Goal: Find specific fact: Find specific fact

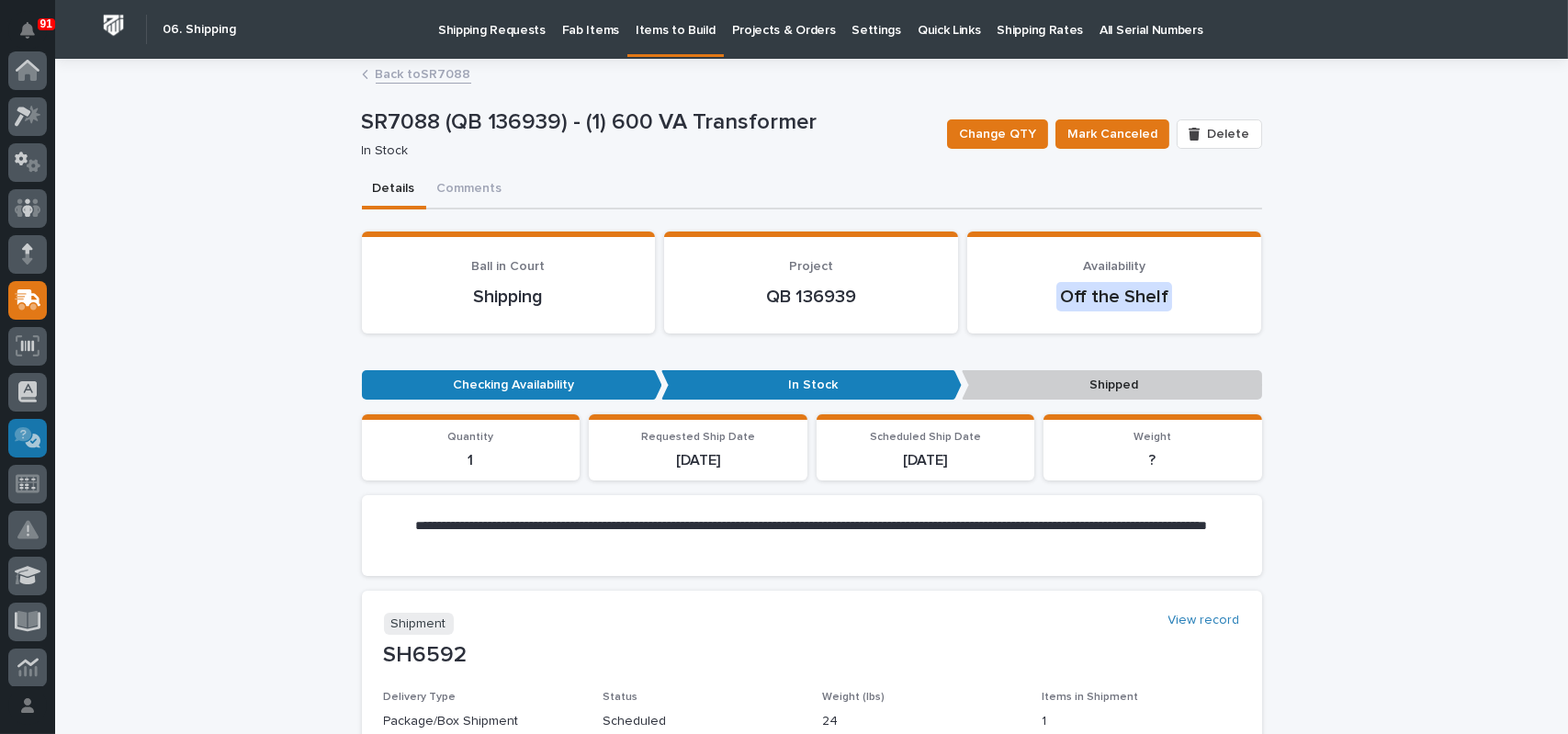
scroll to position [229, 0]
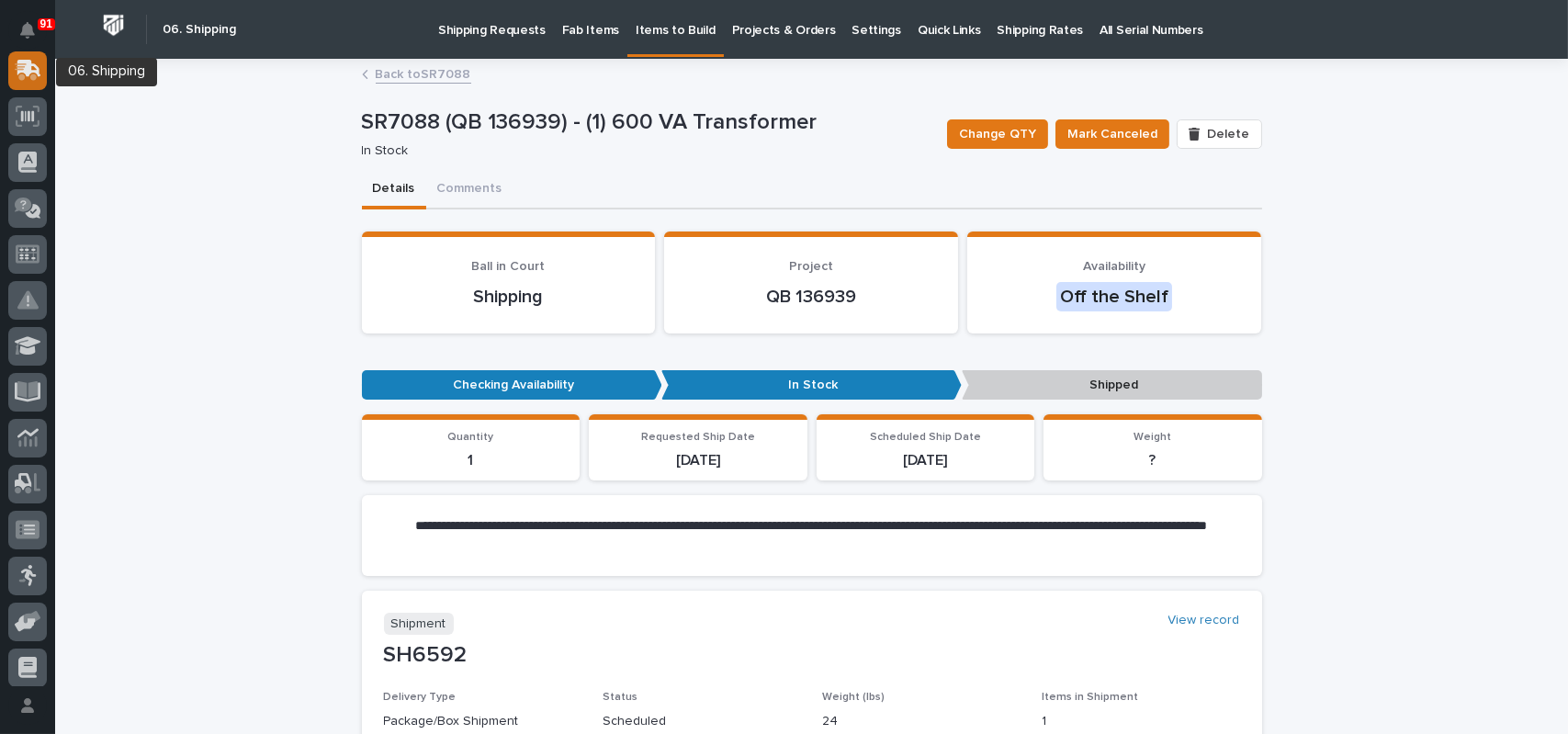
click at [23, 71] on icon at bounding box center [29, 69] width 23 height 18
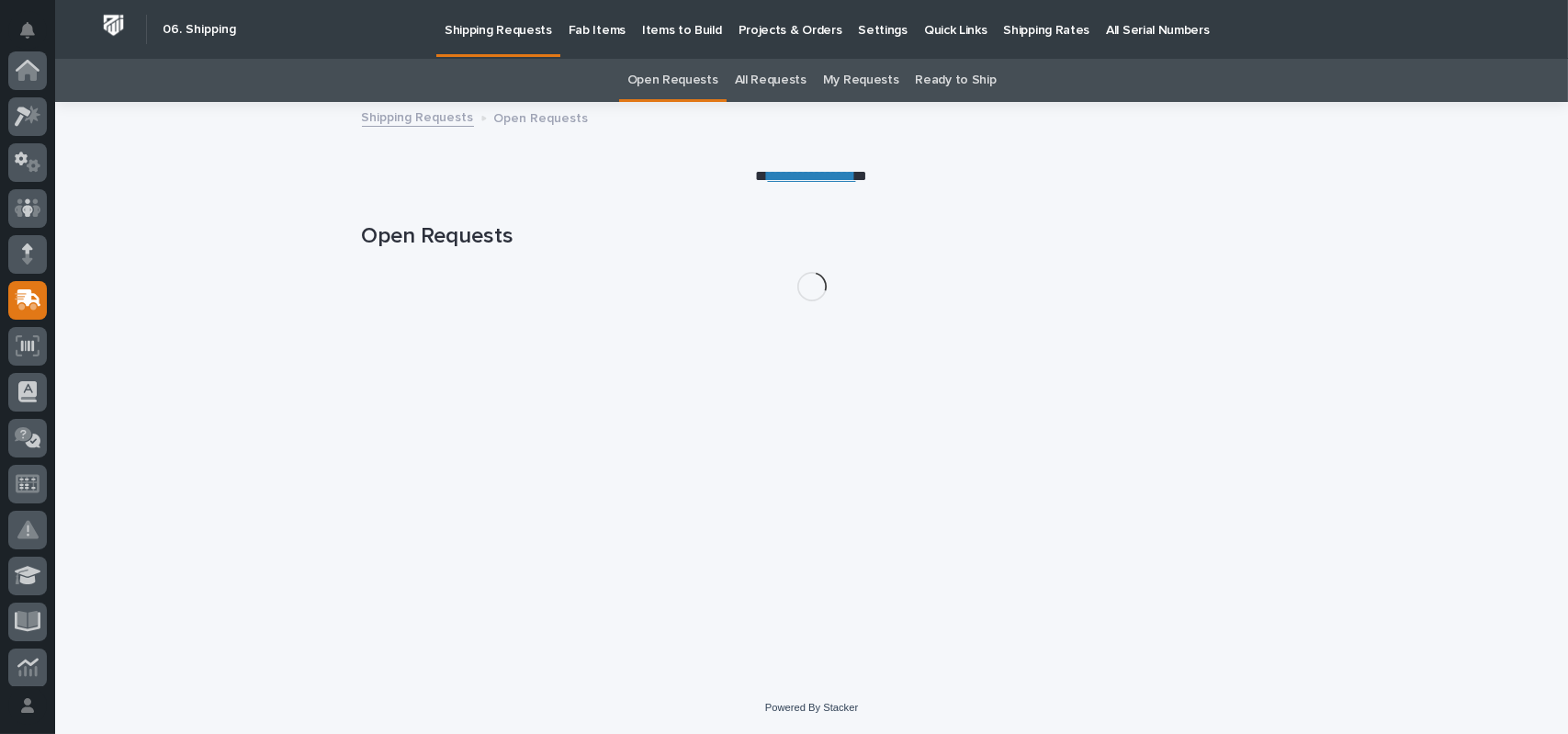
scroll to position [229, 0]
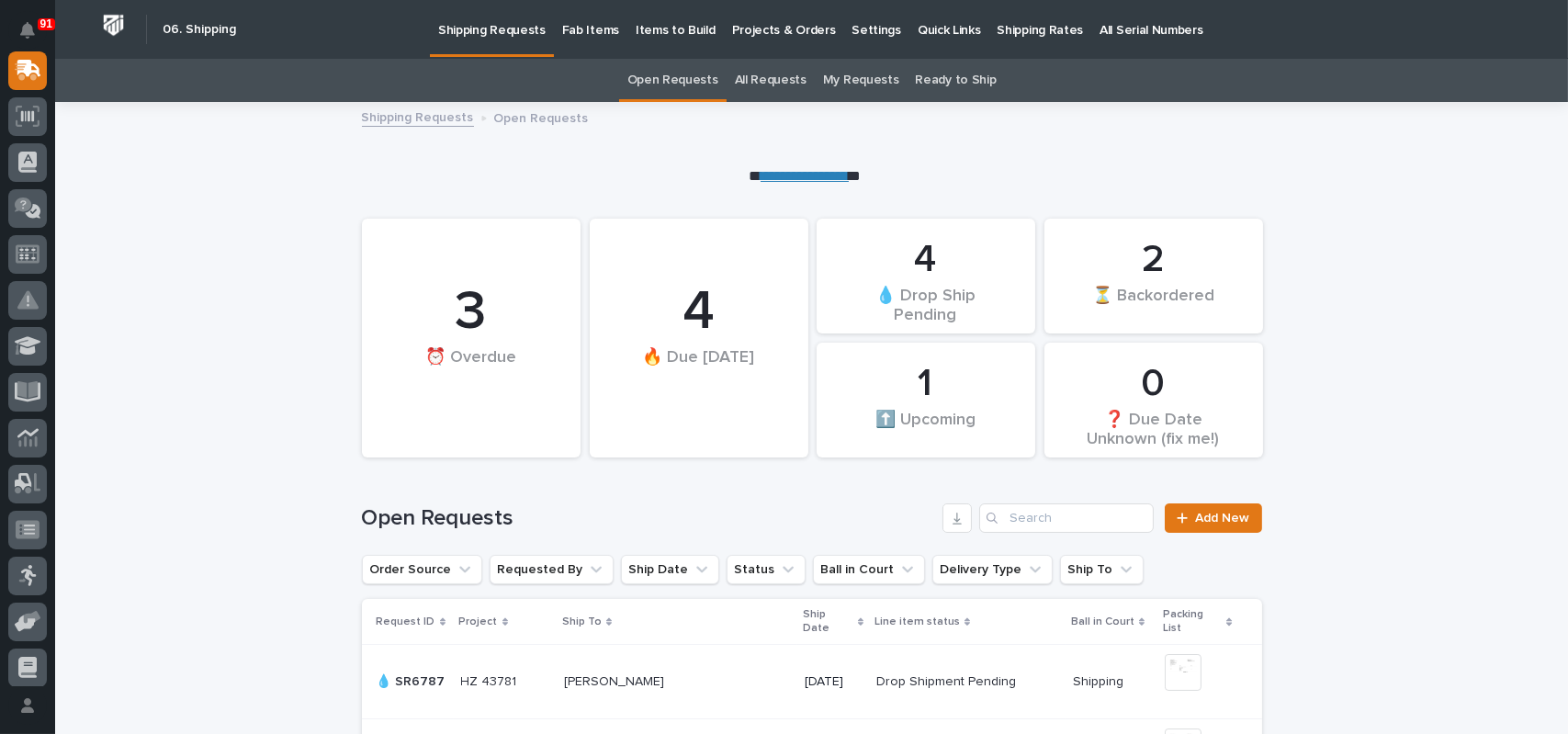
click at [764, 99] on link "All Requests" at bounding box center [770, 81] width 71 height 43
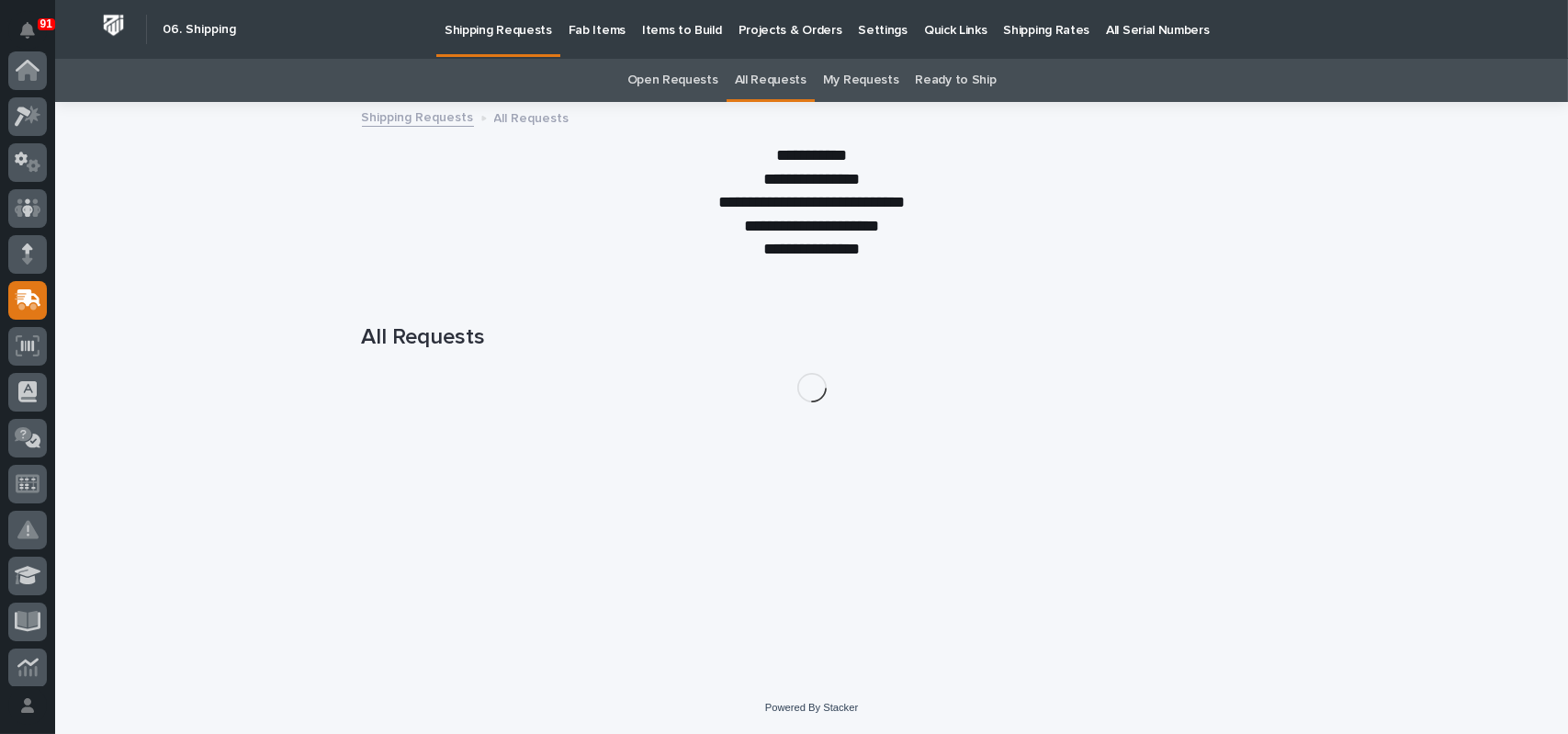
scroll to position [229, 0]
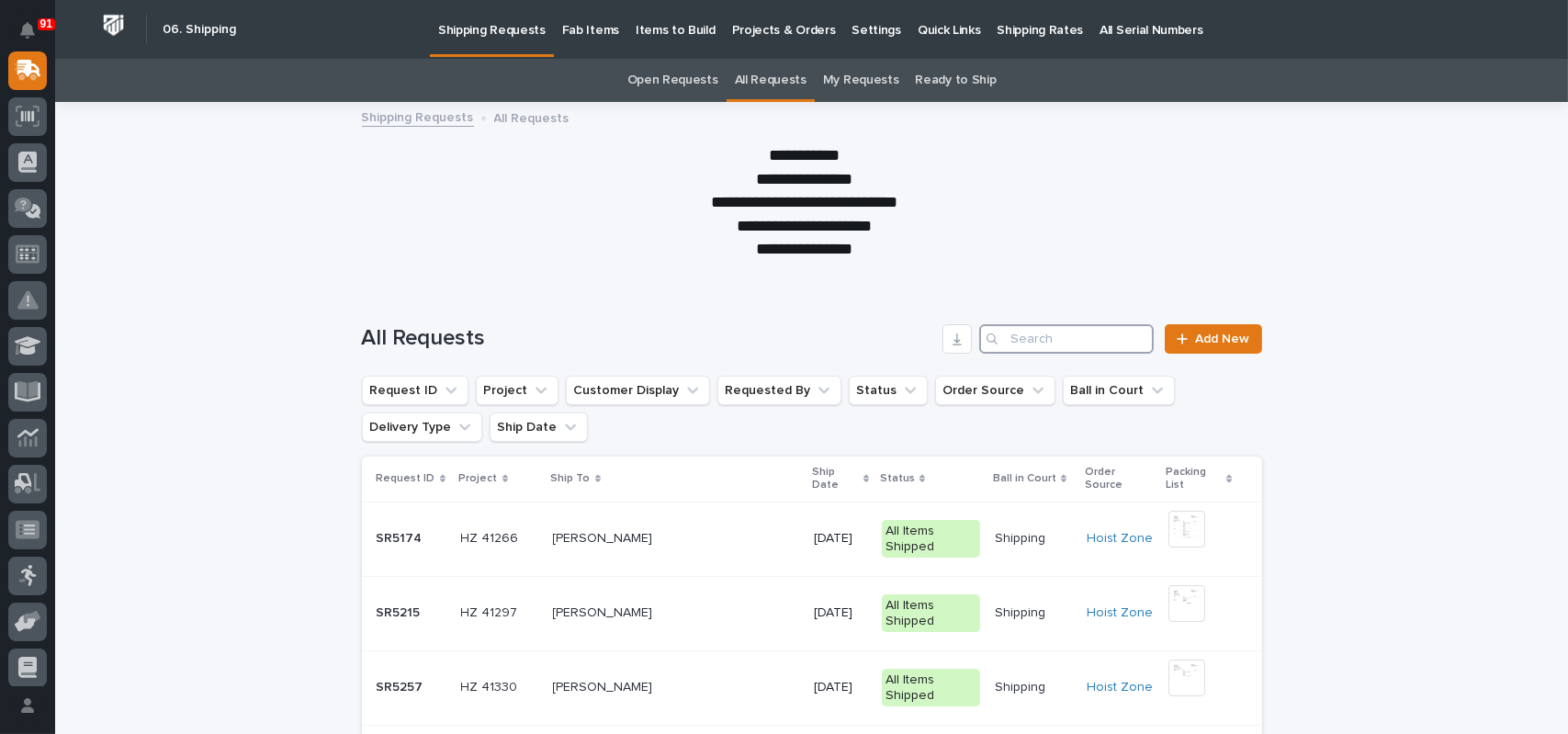
click at [1036, 336] on input "Search" at bounding box center [1066, 338] width 175 height 29
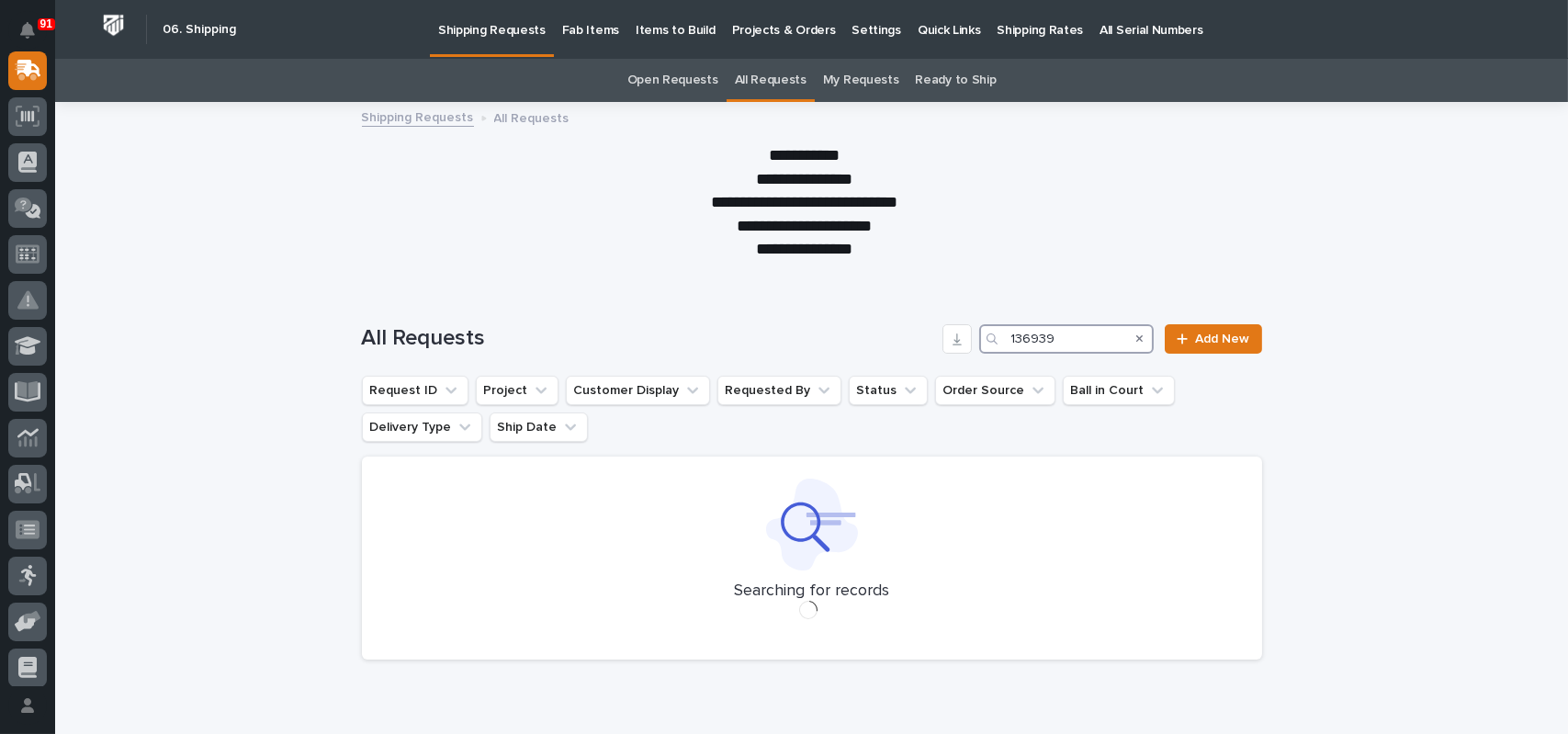
type input "136939"
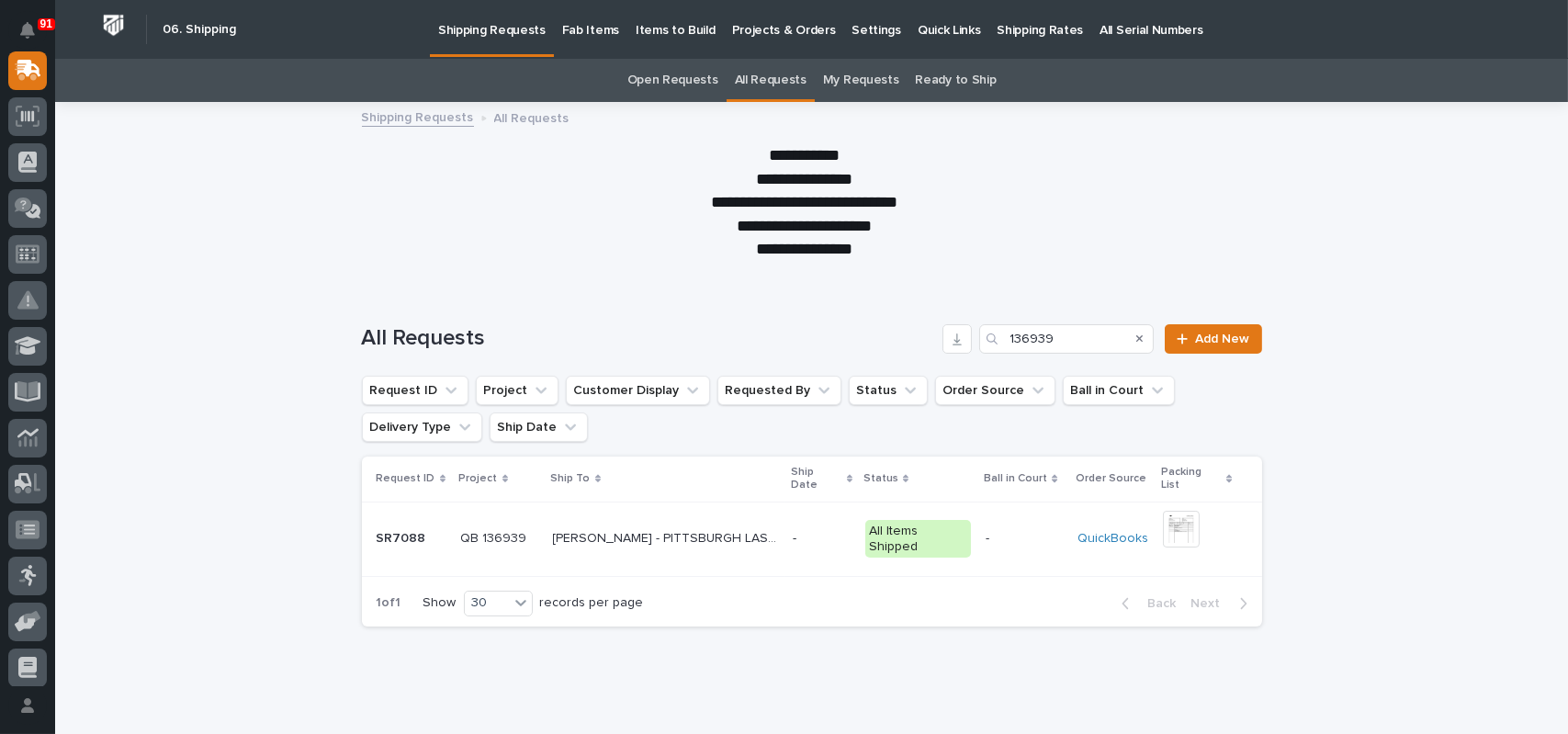
click at [676, 527] on p "[PERSON_NAME] - PITTSBURGH LASER" at bounding box center [667, 537] width 228 height 20
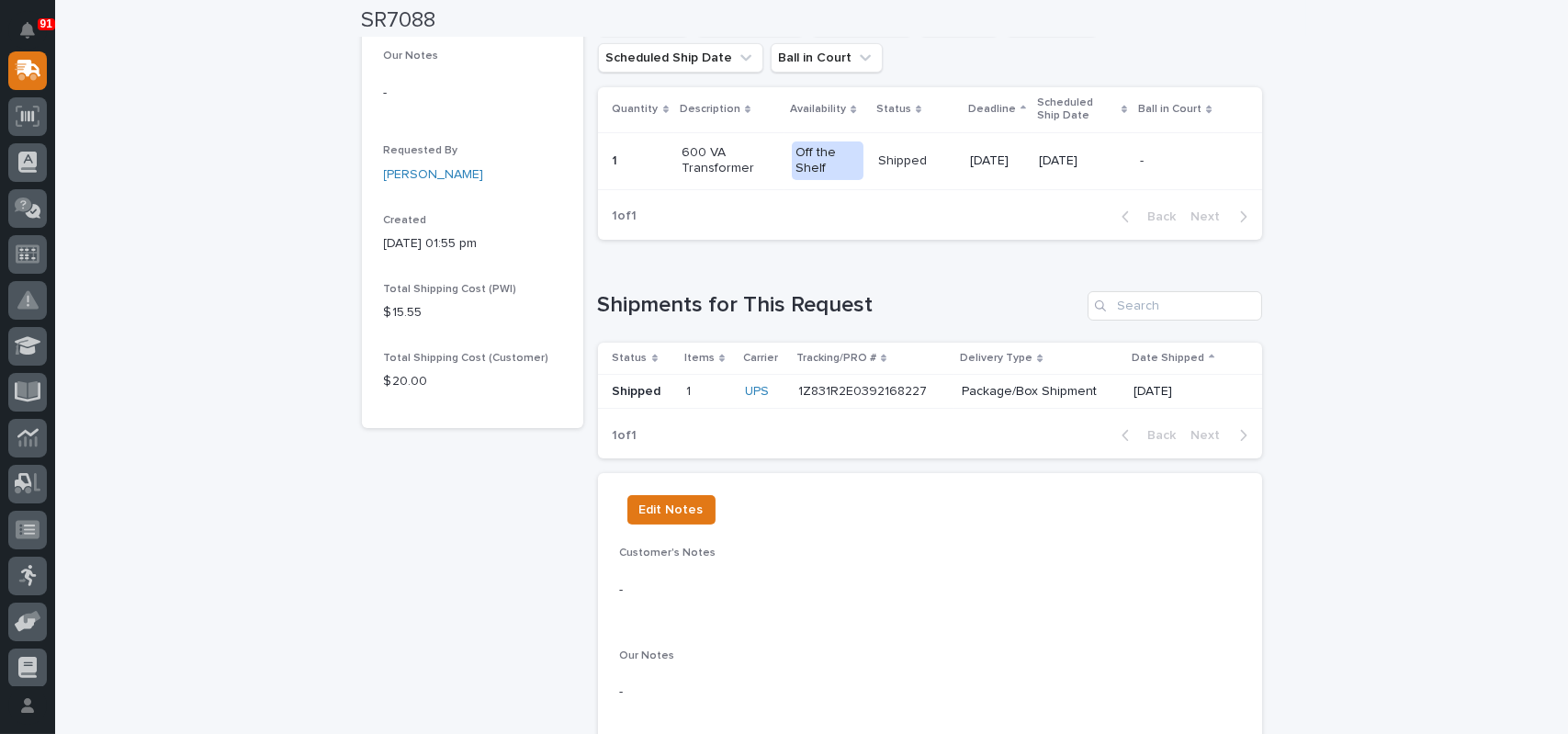
scroll to position [519, 0]
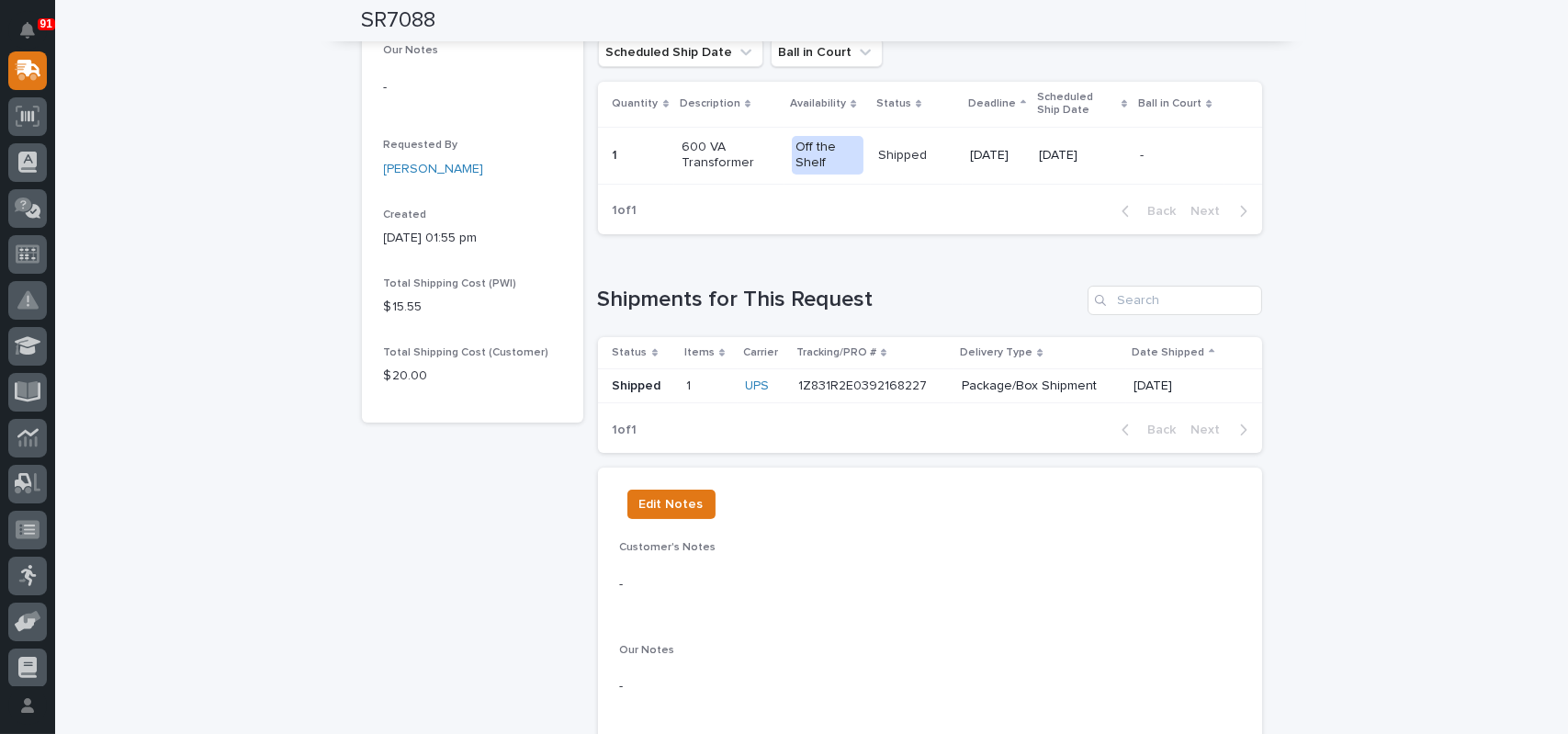
click at [868, 385] on p "1Z831R2E0392168227" at bounding box center [864, 384] width 132 height 20
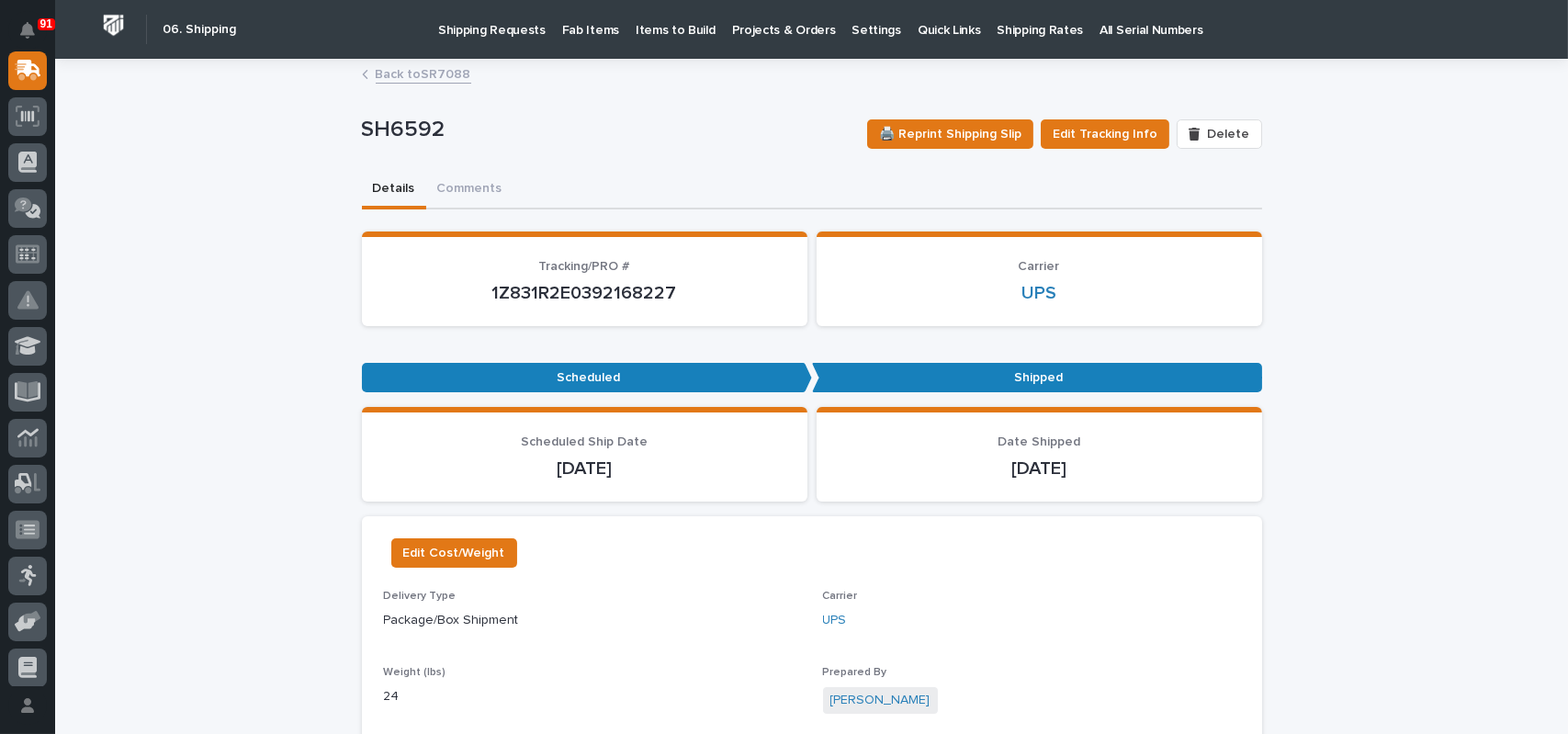
click at [603, 289] on p "1Z831R2E0392168227" at bounding box center [584, 292] width 401 height 22
copy p "1Z831R2E0392168227"
click at [21, 65] on icon at bounding box center [25, 71] width 22 height 18
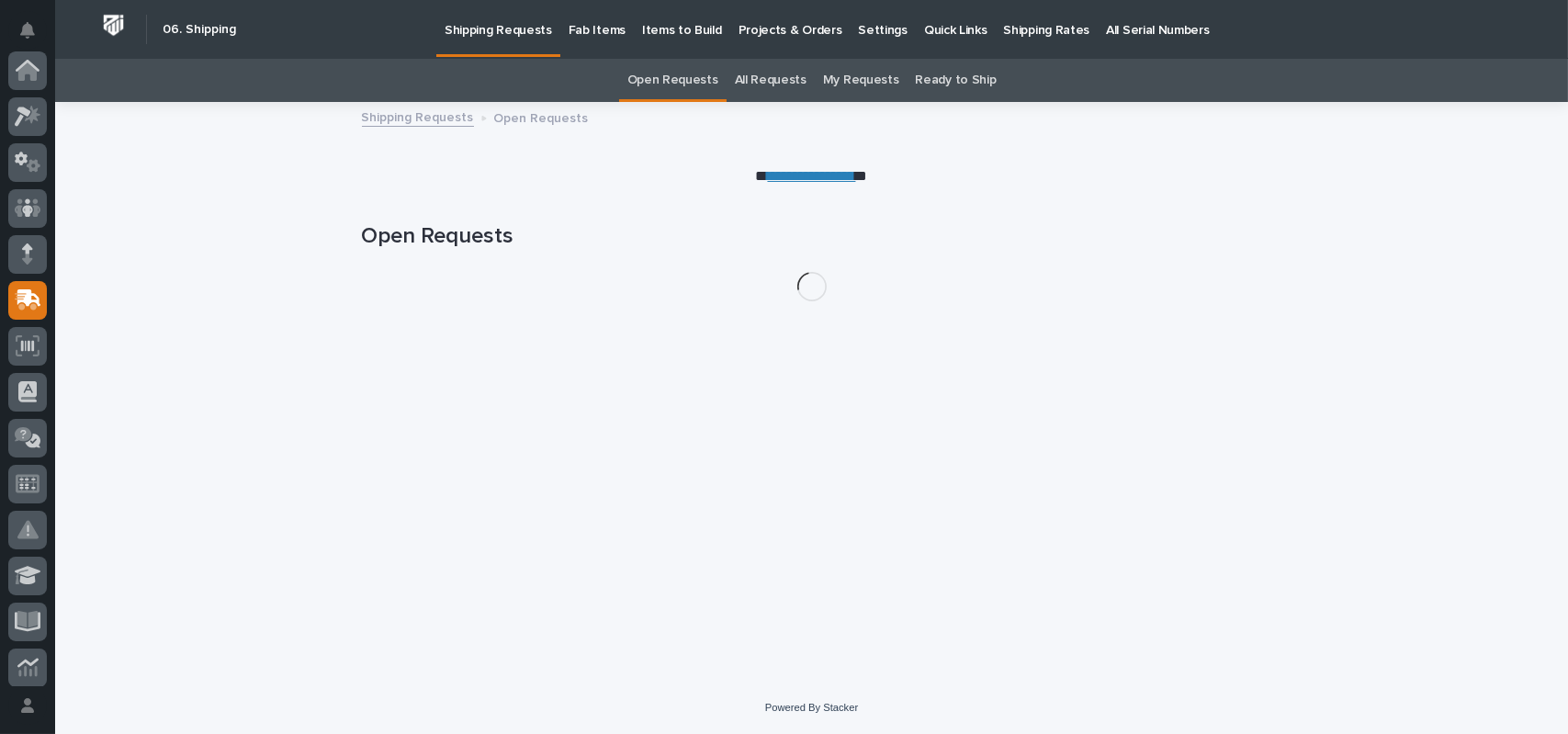
scroll to position [229, 0]
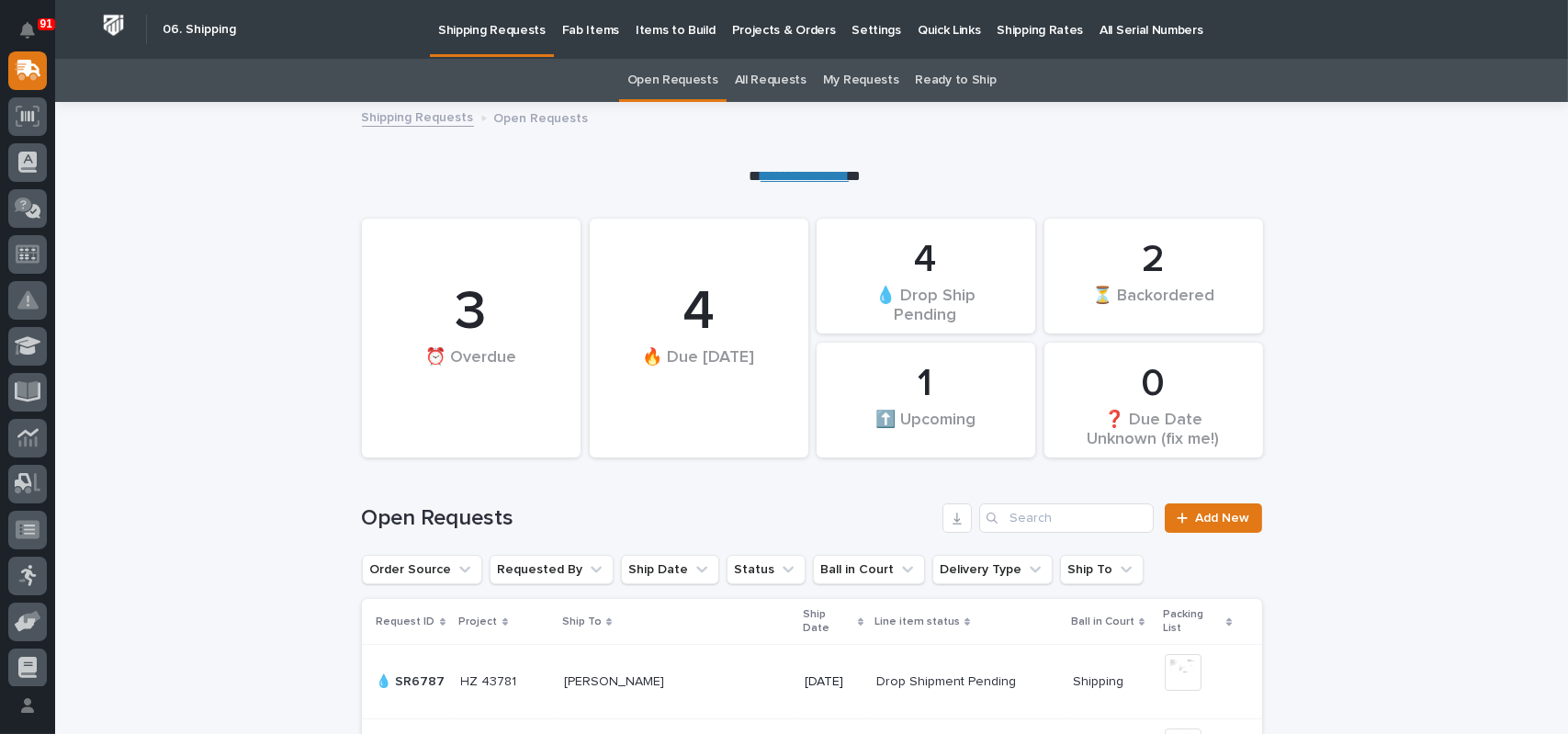
click at [753, 85] on link "All Requests" at bounding box center [770, 81] width 71 height 43
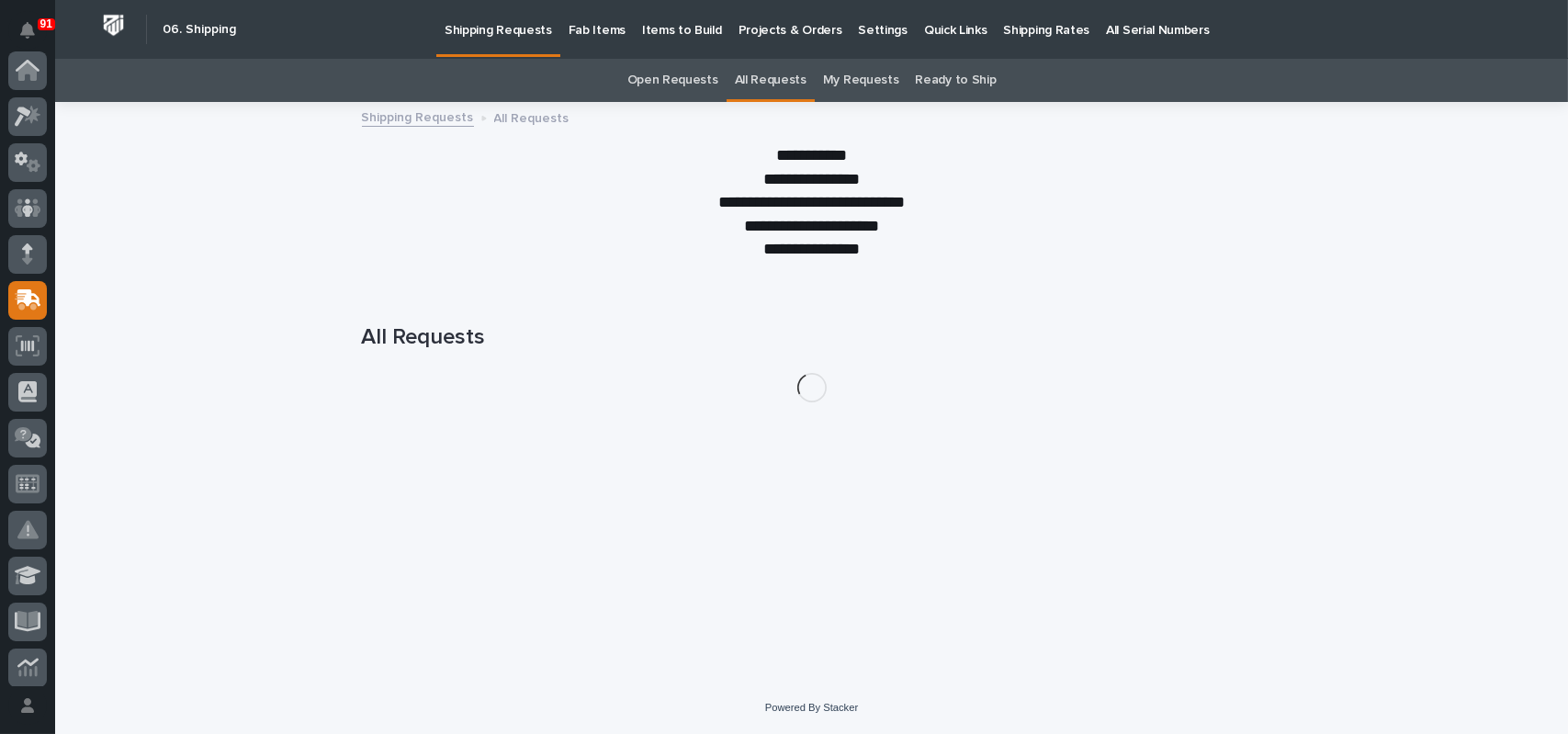
scroll to position [229, 0]
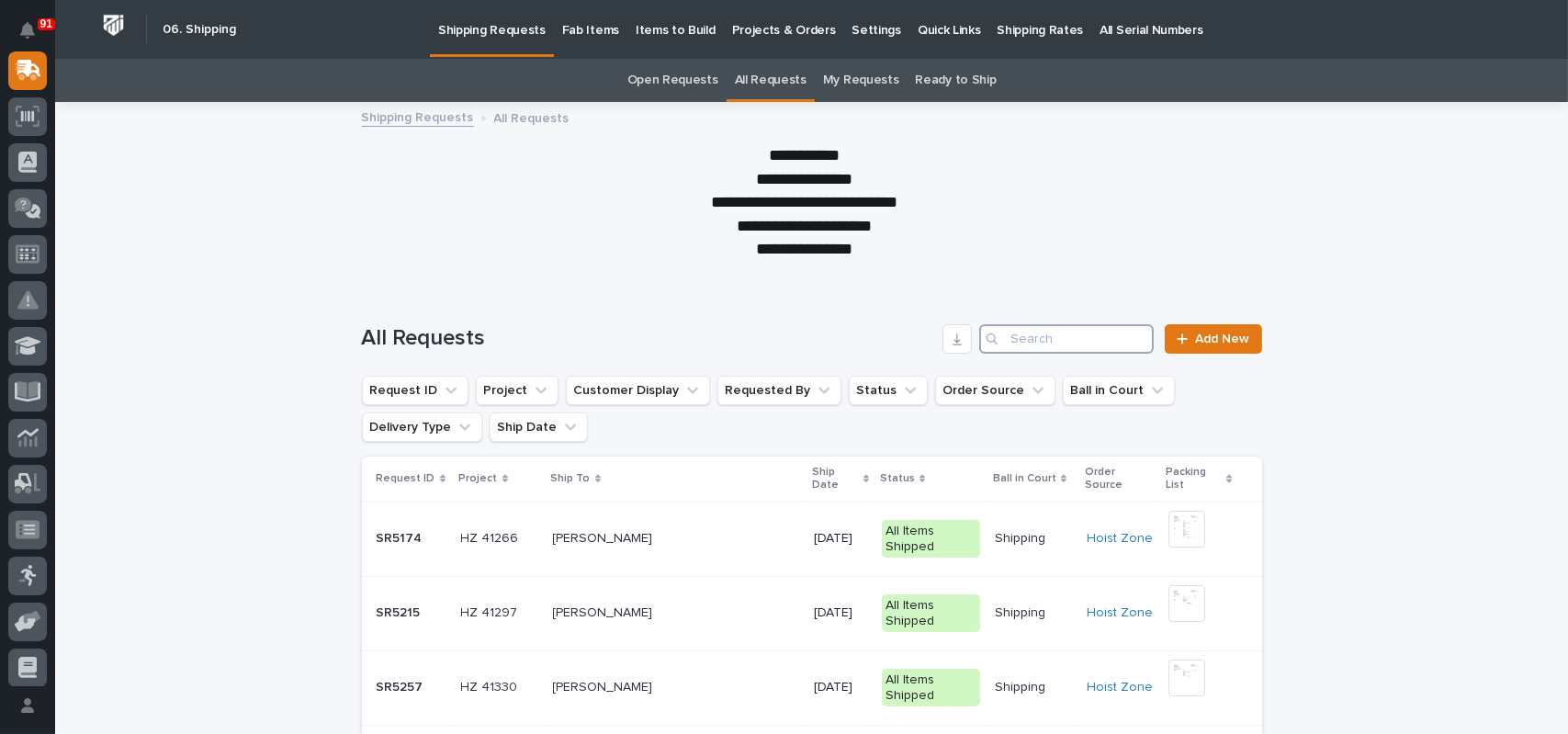
click at [1092, 337] on input "Search" at bounding box center [1066, 338] width 175 height 29
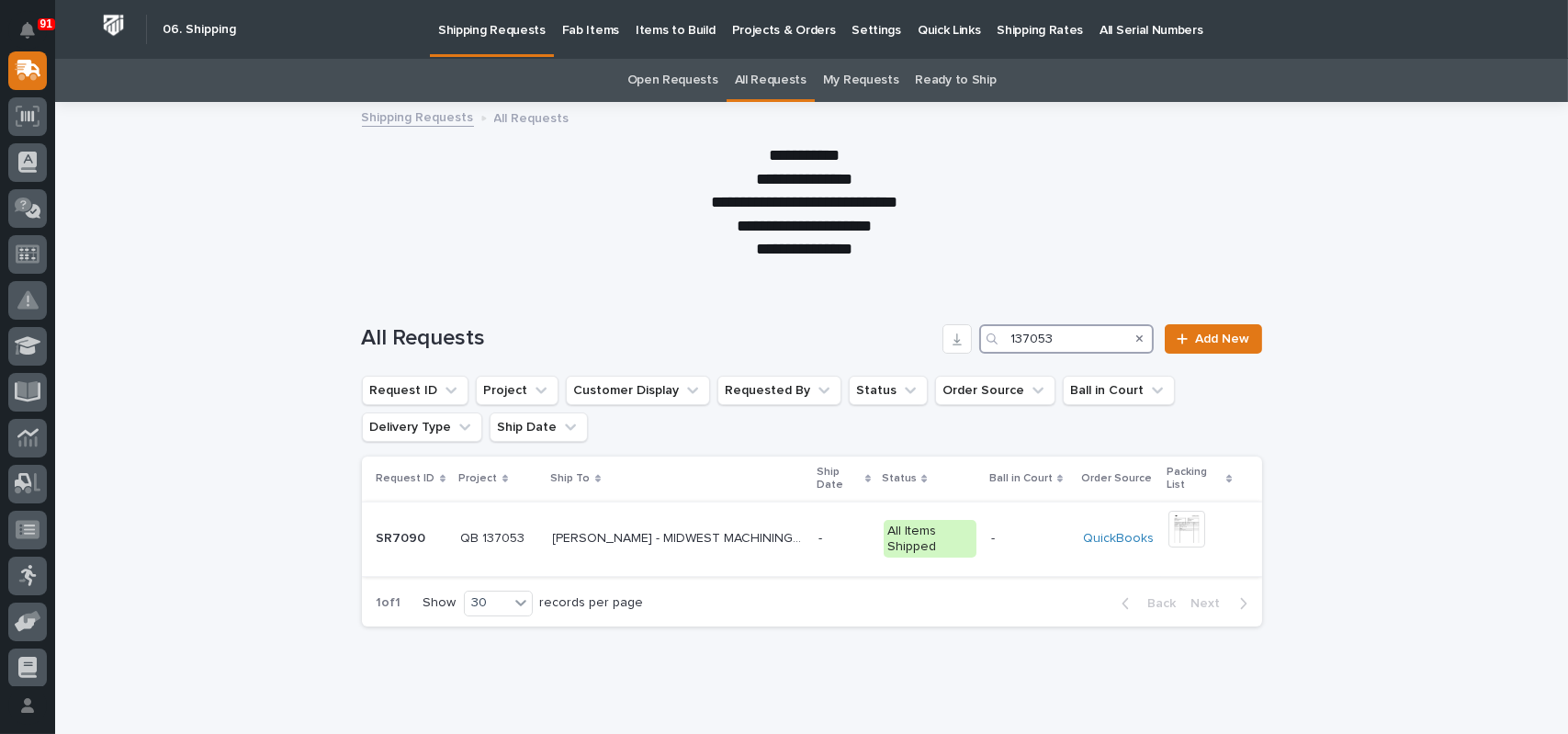
type input "137053"
click at [735, 538] on p "[PERSON_NAME] - MIDWEST MACHINING SOLUTIONS" at bounding box center [680, 537] width 255 height 20
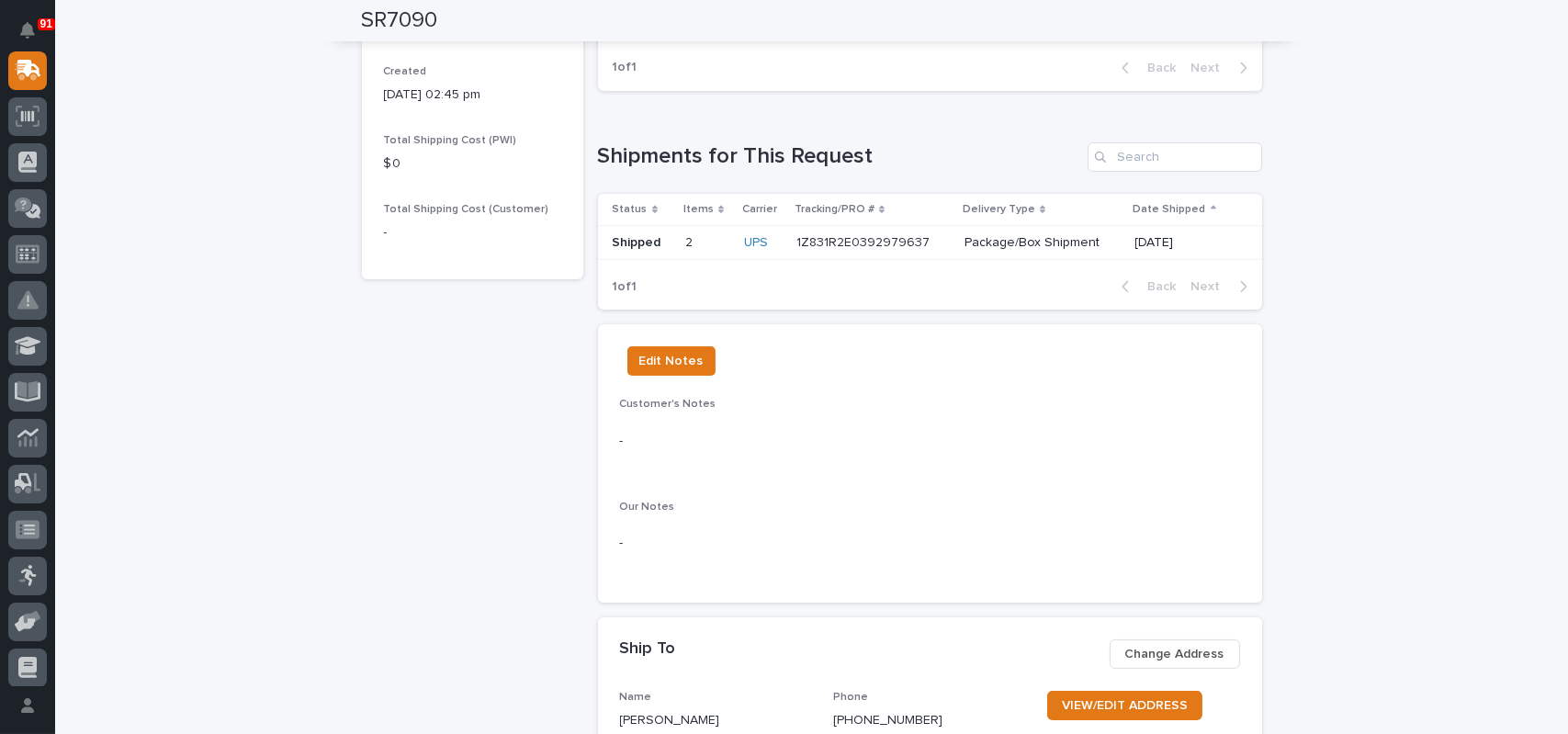
scroll to position [643, 0]
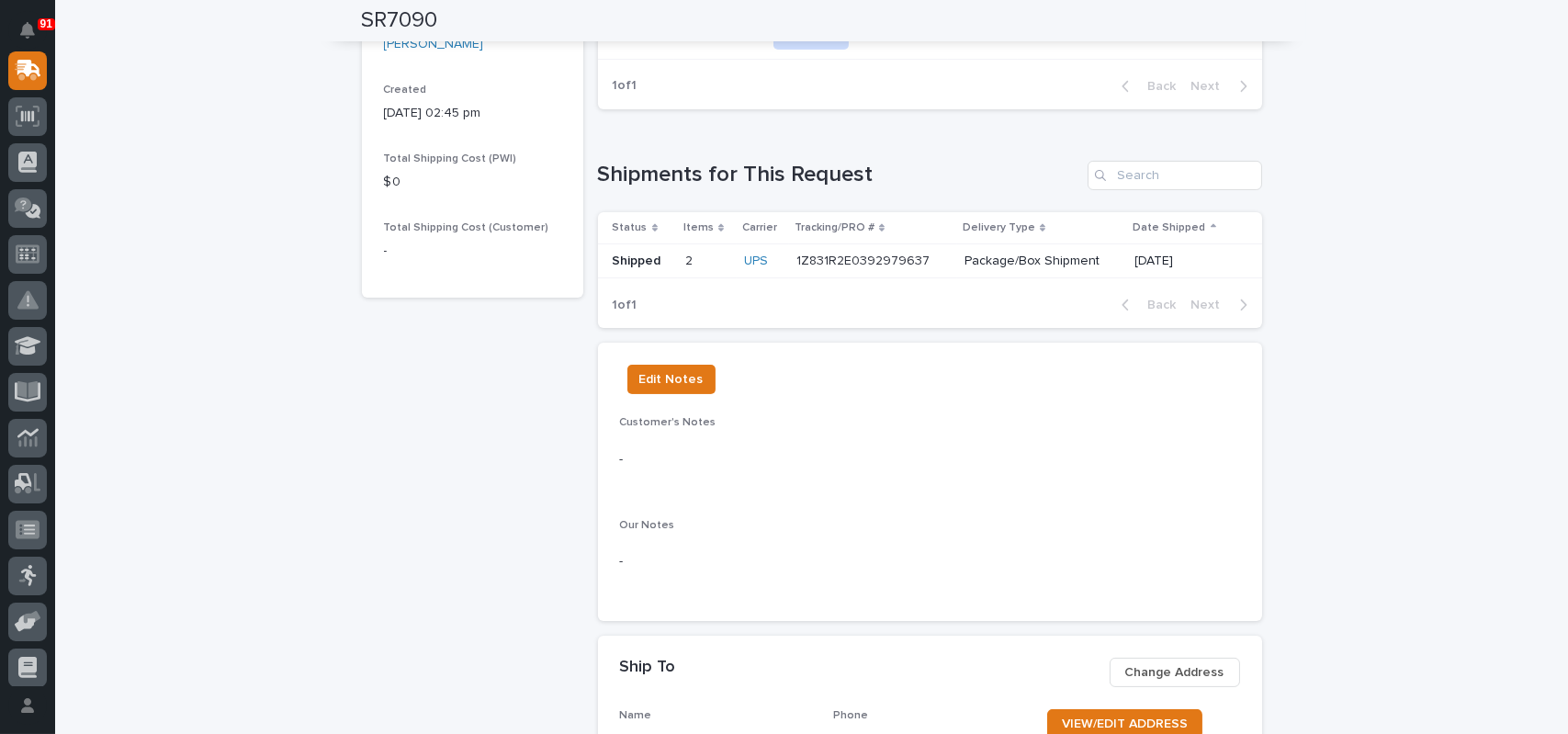
click at [863, 264] on p "1Z831R2E0392979637" at bounding box center [865, 259] width 137 height 20
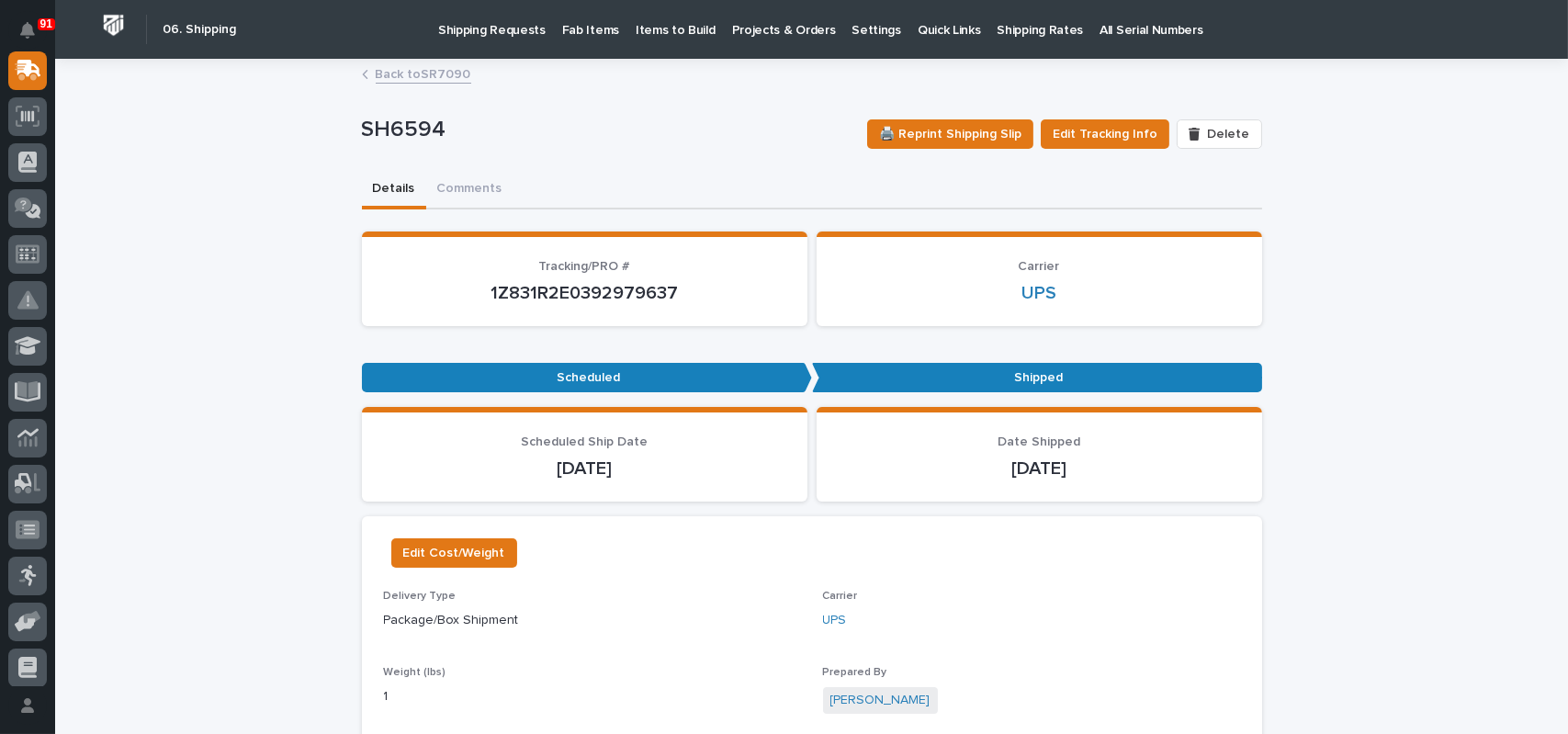
click at [594, 287] on p "1Z831R2E0392979637" at bounding box center [584, 292] width 401 height 22
copy p "1Z831R2E0392979637"
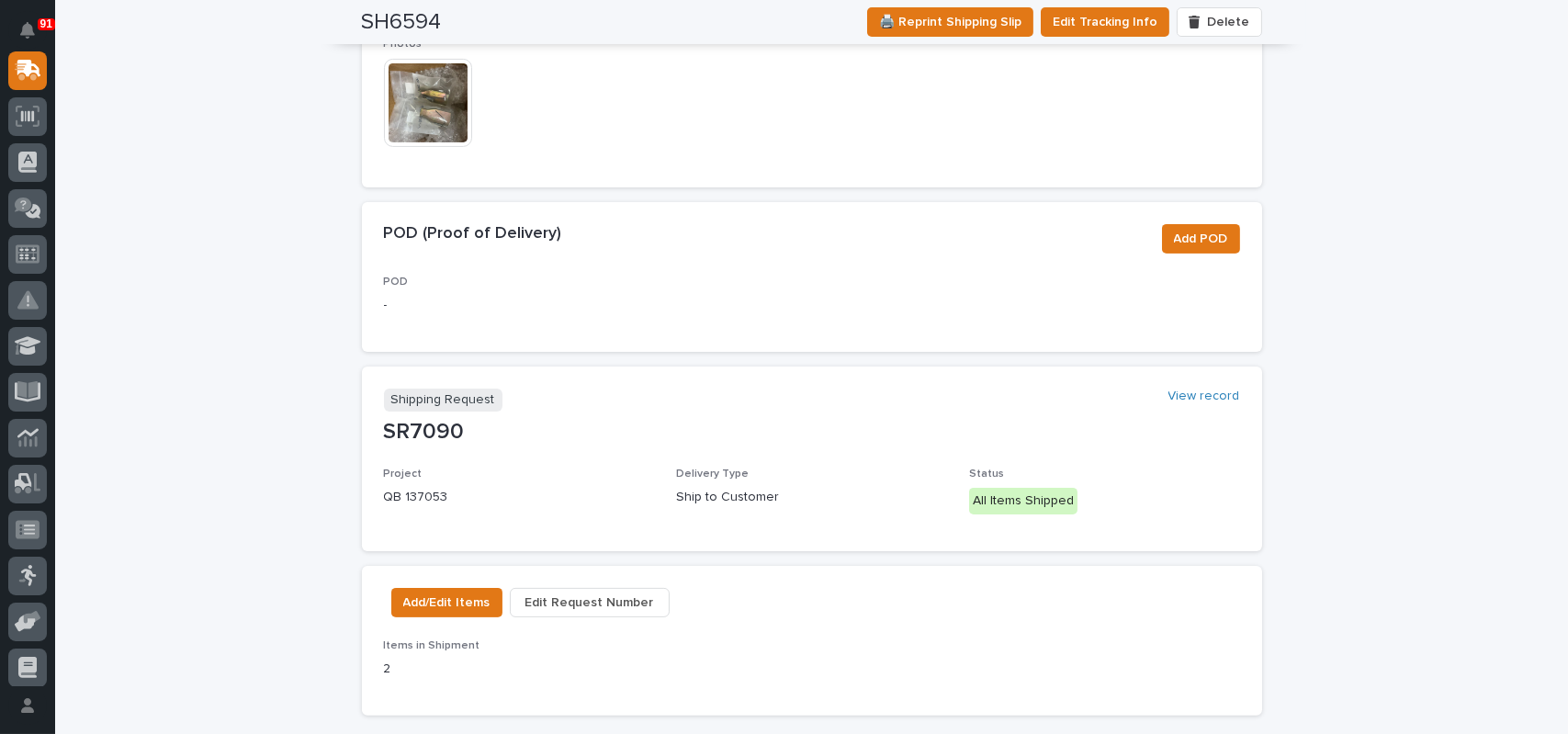
scroll to position [1195, 0]
